Goal: Task Accomplishment & Management: Manage account settings

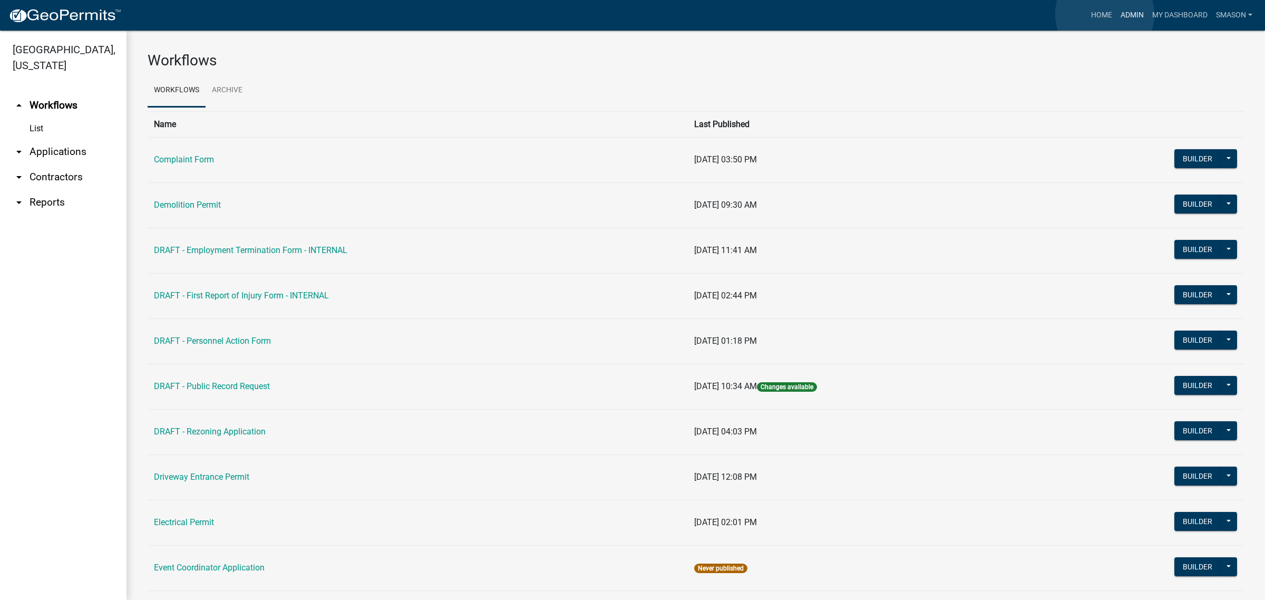
click at [419, 14] on link "Admin" at bounding box center [1132, 15] width 32 height 20
click at [70, 164] on link "arrow_drop_down Applications" at bounding box center [63, 151] width 126 height 25
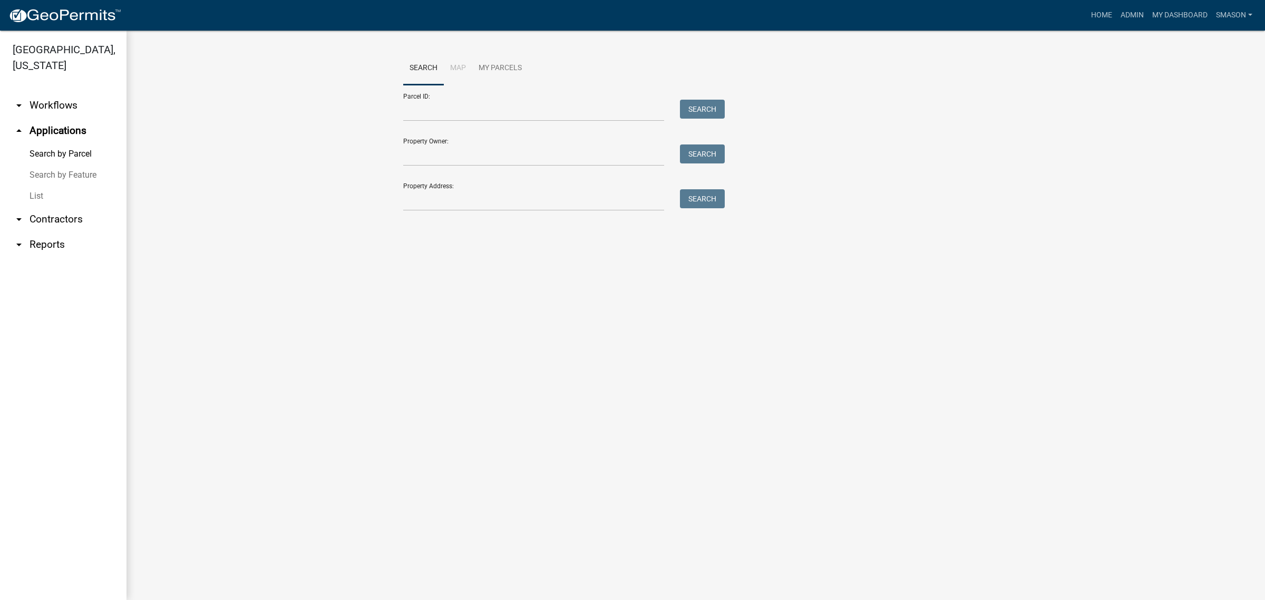
click at [43, 207] on link "List" at bounding box center [63, 195] width 126 height 21
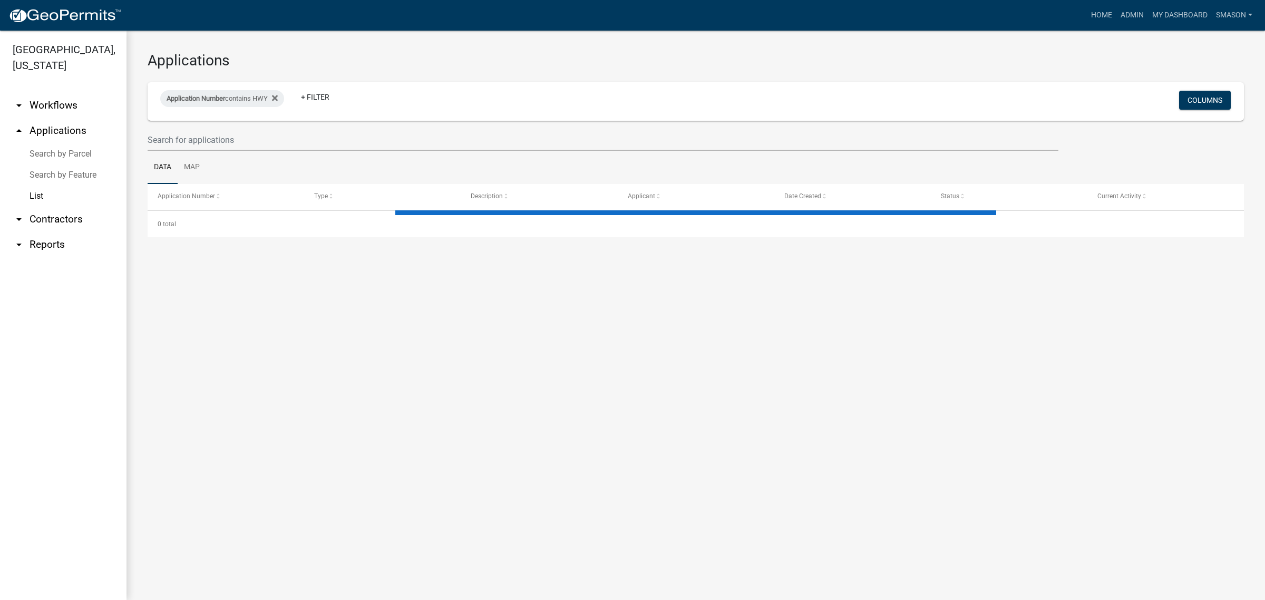
select select "3: 100"
